Goal: Communication & Community: Ask a question

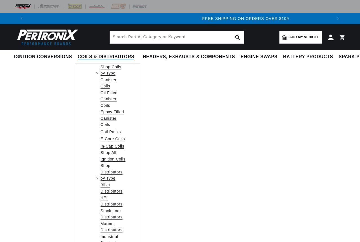
scroll to position [0, 618]
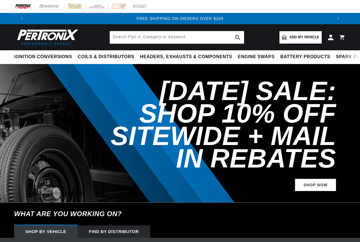
click at [306, 39] on span "Add my vehicle" at bounding box center [304, 37] width 30 height 5
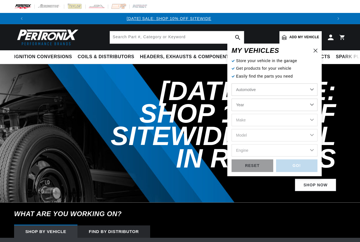
scroll to position [0, 0]
click at [311, 91] on select "Automotive Agricultural Industrial Marine Motorcycle" at bounding box center [274, 90] width 86 height 12
click at [313, 105] on select "Year 2022 2021 2020 2019 2018 2017 2016 2015 2014 2013 2012 2011 2010 2009 2008…" at bounding box center [274, 105] width 86 height 12
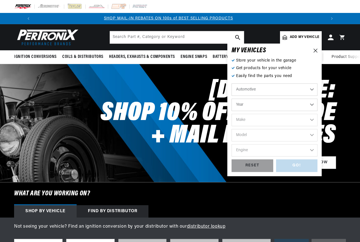
scroll to position [0, 309]
select select "1955"
click at [231, 99] on select "Year 2022 2021 2020 2019 2018 2017 2016 2015 2014 2013 2012 2011 2010 2009 2008…" at bounding box center [274, 105] width 86 height 12
select select "1955"
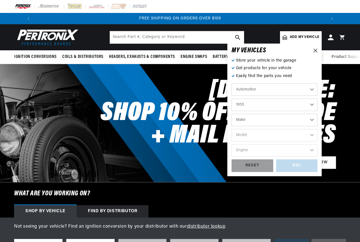
click at [313, 120] on select "Make Aston Martin Buick Cadillac Chevrolet Chrysler Dodge Ford GMC Hillman Humb…" at bounding box center [274, 120] width 86 height 12
select select "Ford"
click at [231, 114] on select "Make Aston Martin Buick Cadillac Chevrolet Chrysler Dodge Ford GMC Hillman Humb…" at bounding box center [274, 120] width 86 height 12
select select "Ford"
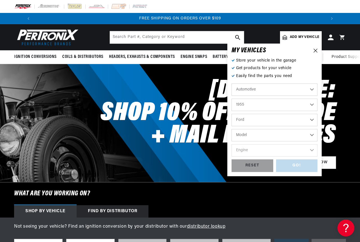
click at [311, 134] on select "Model Club Country Sedan Country Squire Courier Sedan Delivery Customline F-100…" at bounding box center [274, 135] width 86 height 12
select select "Fairlane"
click at [231, 129] on select "Model Club Country Sedan Country Squire Courier Sedan Delivery Customline F-100…" at bounding box center [274, 135] width 86 height 12
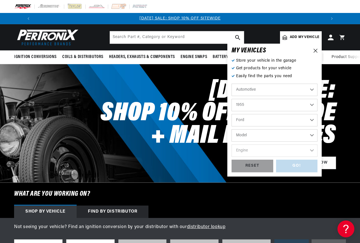
select select "Fairlane"
click at [311, 150] on select "Engine 2.8L 3.3L 3.6L 3.7L 4.1L 4.4L 4.5L 4.8L" at bounding box center [274, 150] width 86 height 12
click at [313, 149] on select "Engine 2.8L 3.3L 3.6L 3.7L 4.1L 4.4L 4.5L 4.8L" at bounding box center [274, 150] width 86 height 12
select select "4.4L"
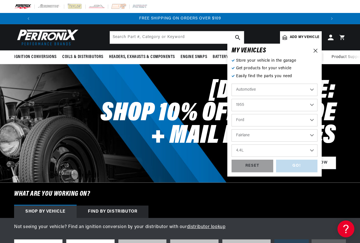
click at [231, 144] on select "Engine 2.8L 3.3L 3.6L 3.7L 4.1L 4.4L 4.5L 4.8L" at bounding box center [274, 150] width 86 height 12
select select "4.4L"
click at [294, 164] on div "GO!" at bounding box center [297, 166] width 42 height 13
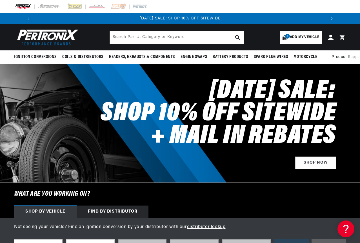
select select "1955"
select select "Ford"
select select "Fairlane"
select select "4.4L"
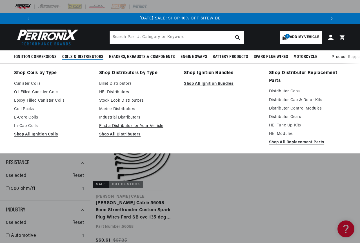
click at [127, 125] on link "Find a Distributor for Your Vehicle" at bounding box center [137, 126] width 77 height 7
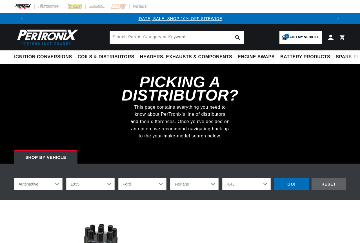
select select "1955"
select select "Ford"
select select "Fairlane"
select select "4.4L"
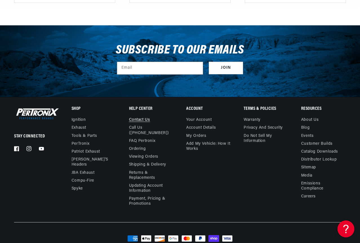
click at [144, 118] on link "Contact us" at bounding box center [139, 120] width 21 height 6
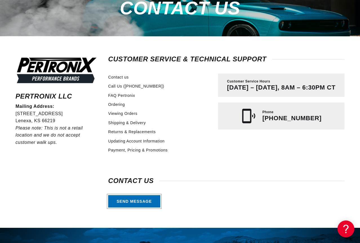
click at [136, 199] on link "Send message" at bounding box center [134, 201] width 52 height 13
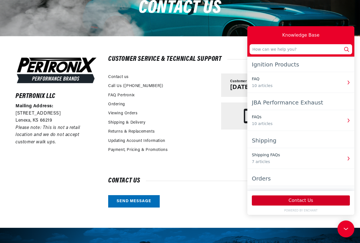
click at [288, 198] on button "Contact Us" at bounding box center [301, 200] width 98 height 10
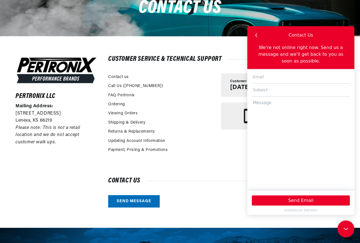
click at [270, 71] on input "text" at bounding box center [301, 77] width 98 height 13
type input "oldfordsd@gmail.com"
click at [276, 84] on input "text" at bounding box center [301, 90] width 98 height 13
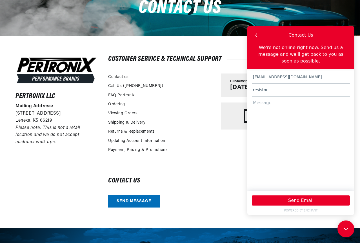
type input "resistor"
click at [257, 97] on textarea at bounding box center [301, 141] width 98 height 89
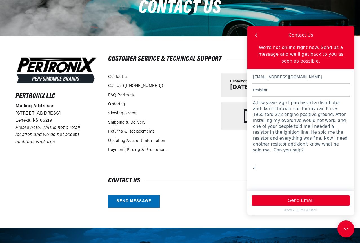
scroll to position [0, 602]
click at [306, 102] on textarea "A few years ago I purchased a distributor and flame thrower coil for my car. It…" at bounding box center [301, 141] width 98 height 89
click at [306, 102] on textarea "A few years ago I purchased a distributor and flame thrower coil for my carfrom…" at bounding box center [301, 141] width 98 height 89
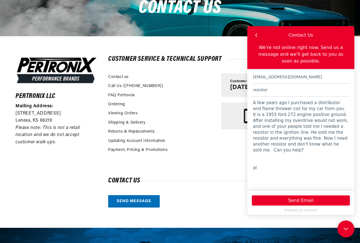
click at [252, 113] on textarea "A few years ago I purchased a distributor and flame thrower coil for my car fro…" at bounding box center [301, 141] width 98 height 89
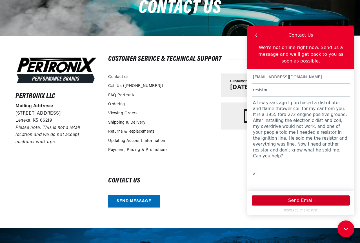
type textarea "A few years ago I purchased a distributor and flame thrower coil for my car fro…"
click at [300, 199] on button "Send Email" at bounding box center [301, 200] width 98 height 10
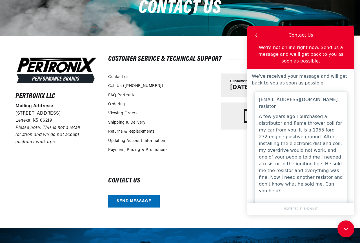
scroll to position [0, 0]
